Goal: Check status: Check status

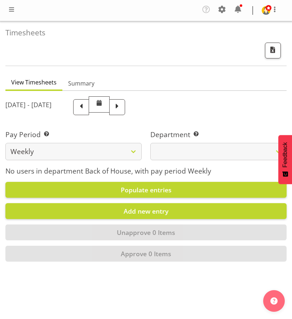
select select
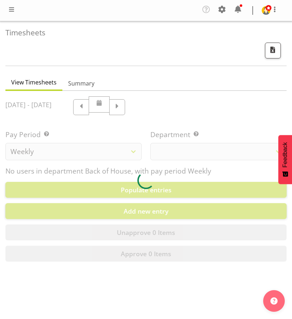
scroll to position [4, 0]
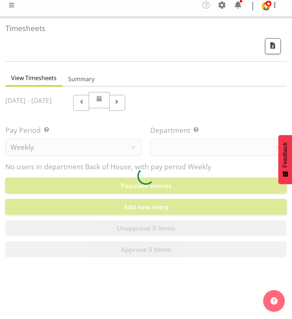
select select "2042"
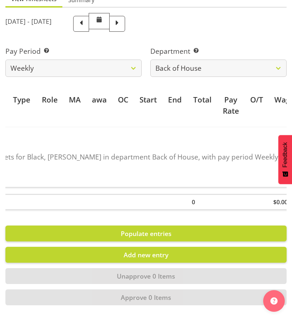
scroll to position [0, 0]
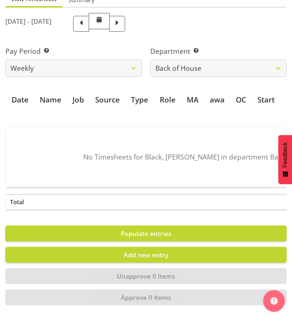
click at [186, 46] on label "Department Select which department you would like to view." at bounding box center [218, 51] width 136 height 10
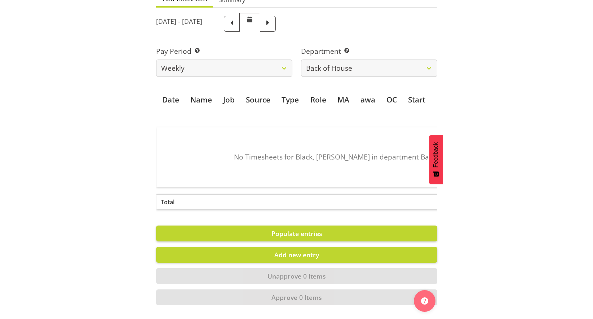
scroll to position [43, 0]
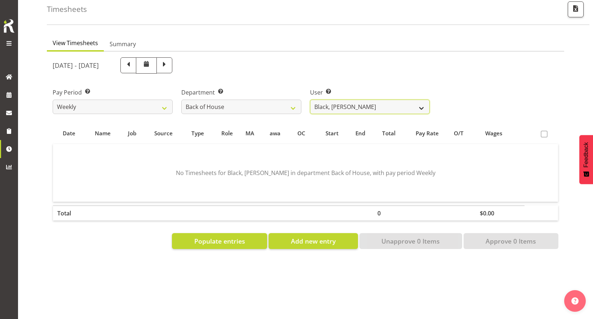
click at [292, 100] on select "Black, [PERSON_NAME] ❌ Bloggs, [PERSON_NAME] ❌ [PERSON_NAME], Rosterit ❌ [PERSO…" at bounding box center [370, 107] width 120 height 14
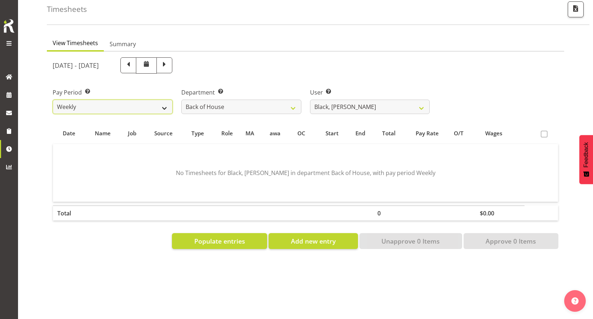
click at [159, 100] on select "Weekly Fortnight Monthly" at bounding box center [113, 107] width 120 height 14
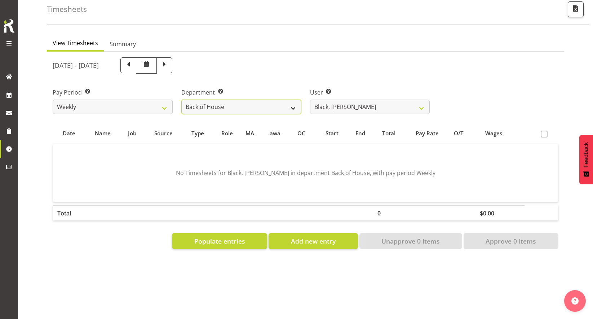
click at [208, 102] on select "Back of House Front of House" at bounding box center [241, 107] width 120 height 14
select select "1"
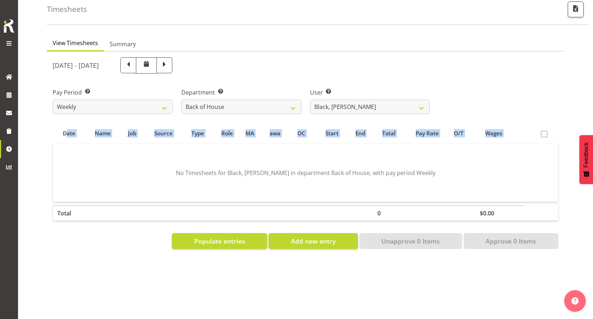
drag, startPoint x: 55, startPoint y: 130, endPoint x: 540, endPoint y: 129, distance: 484.3
click at [292, 129] on tr "Date Name Job Source Type Role MA awa OC Start End Total Pay Rate O/T Wages" at bounding box center [305, 134] width 505 height 14
copy tr "Date Name Job Source Type Role MA awa OC Start End Total Pay Rate O/T Wages"
click at [292, 101] on select "Black, [PERSON_NAME] ❌ Bloggs, [PERSON_NAME] ❌ [PERSON_NAME], Rosterit ❌ [PERSO…" at bounding box center [370, 107] width 120 height 14
click at [292, 88] on span at bounding box center [329, 91] width 6 height 6
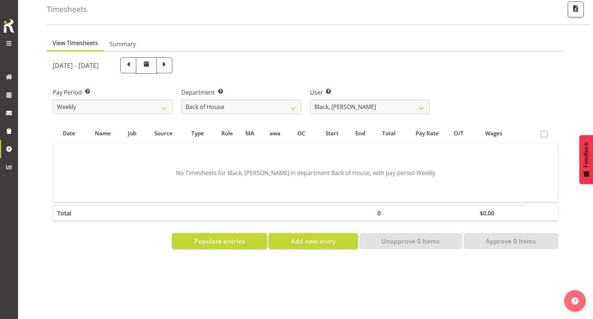
click at [264, 62] on div "[DATE] - [DATE]" at bounding box center [241, 65] width 377 height 16
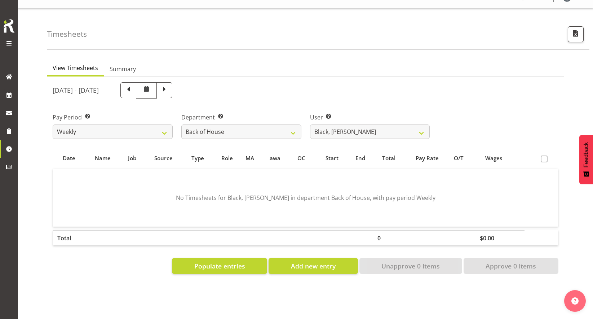
scroll to position [0, 0]
